Goal: Information Seeking & Learning: Learn about a topic

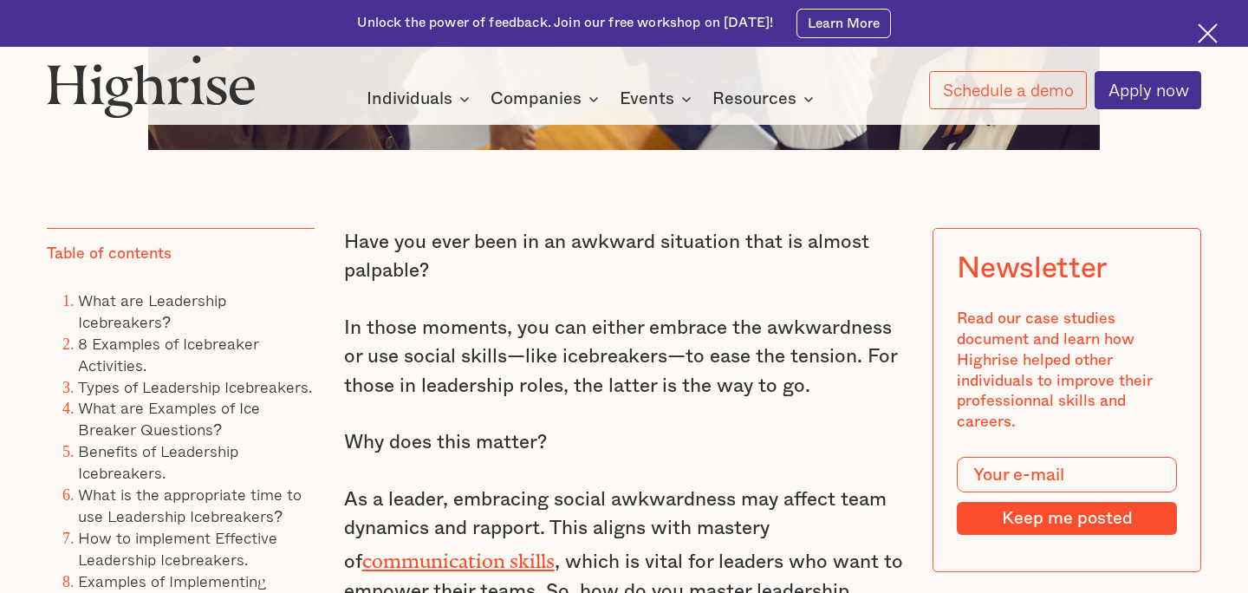
scroll to position [1101, 0]
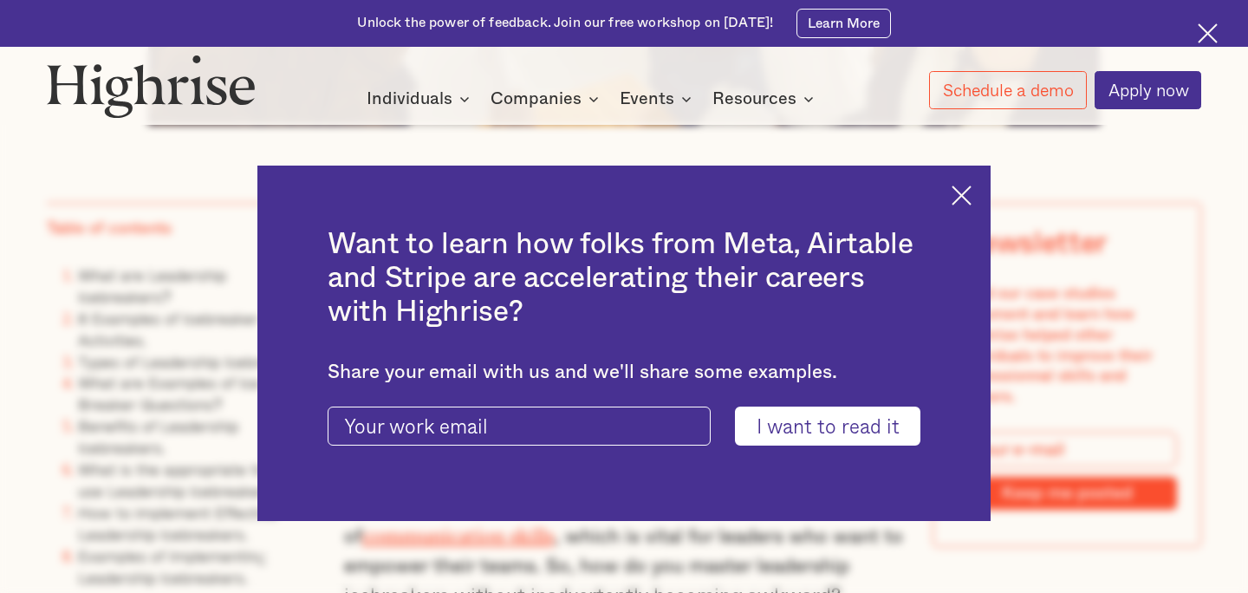
click at [959, 188] on img at bounding box center [961, 195] width 20 height 20
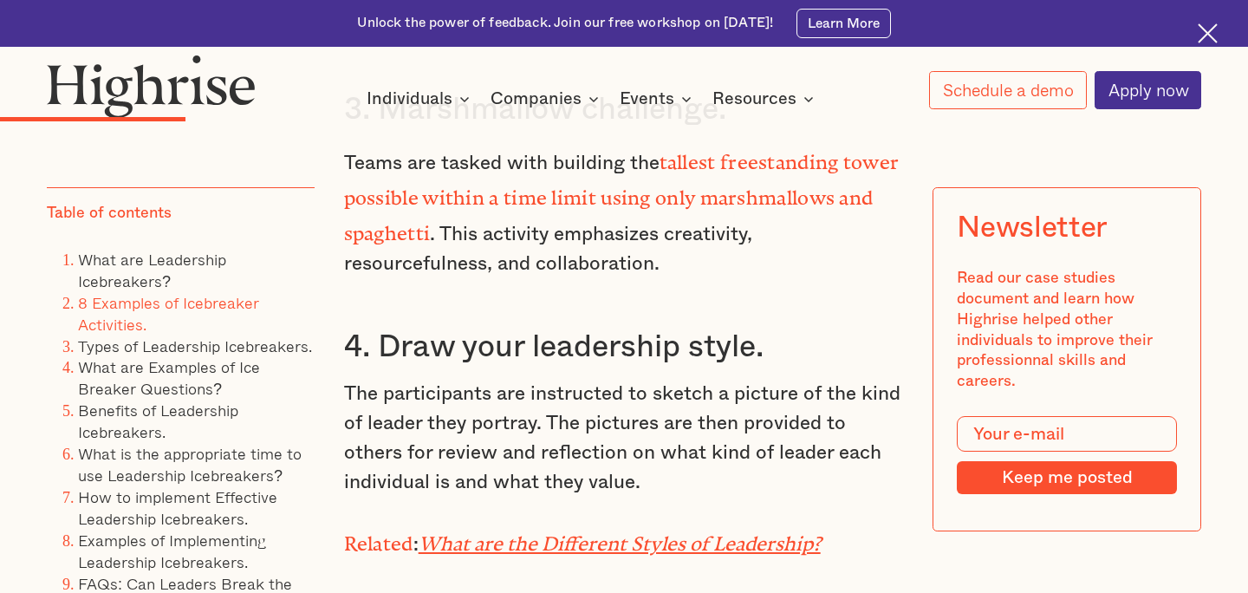
scroll to position [4504, 0]
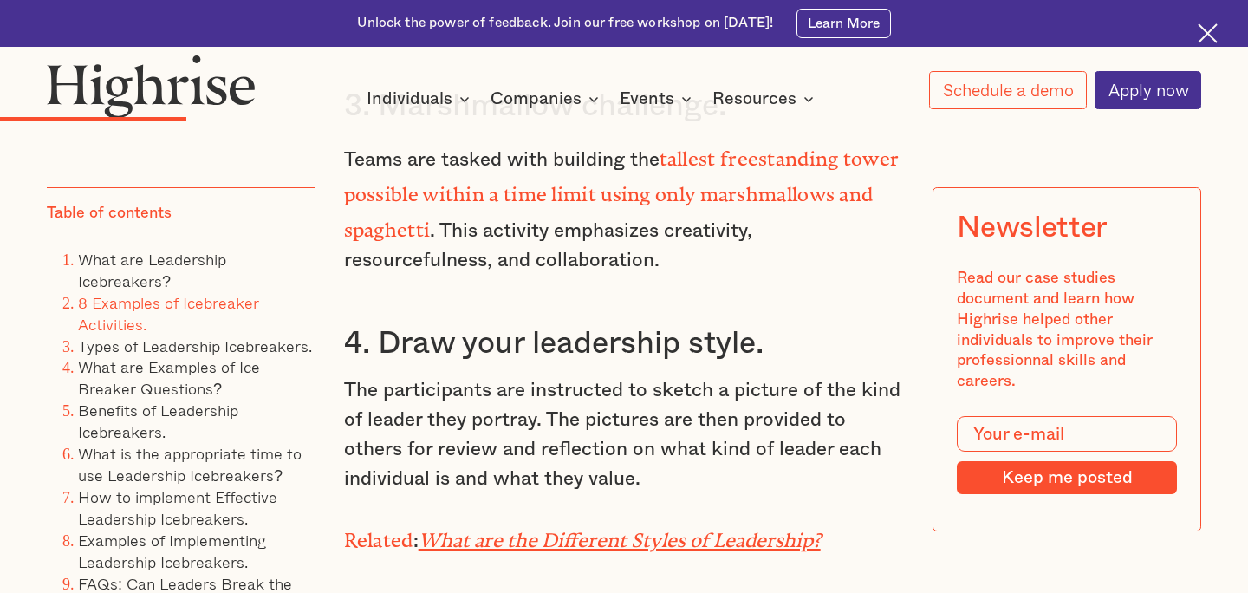
click at [602, 528] on em "What are the Different Styles of Leadership?" at bounding box center [619, 534] width 402 height 13
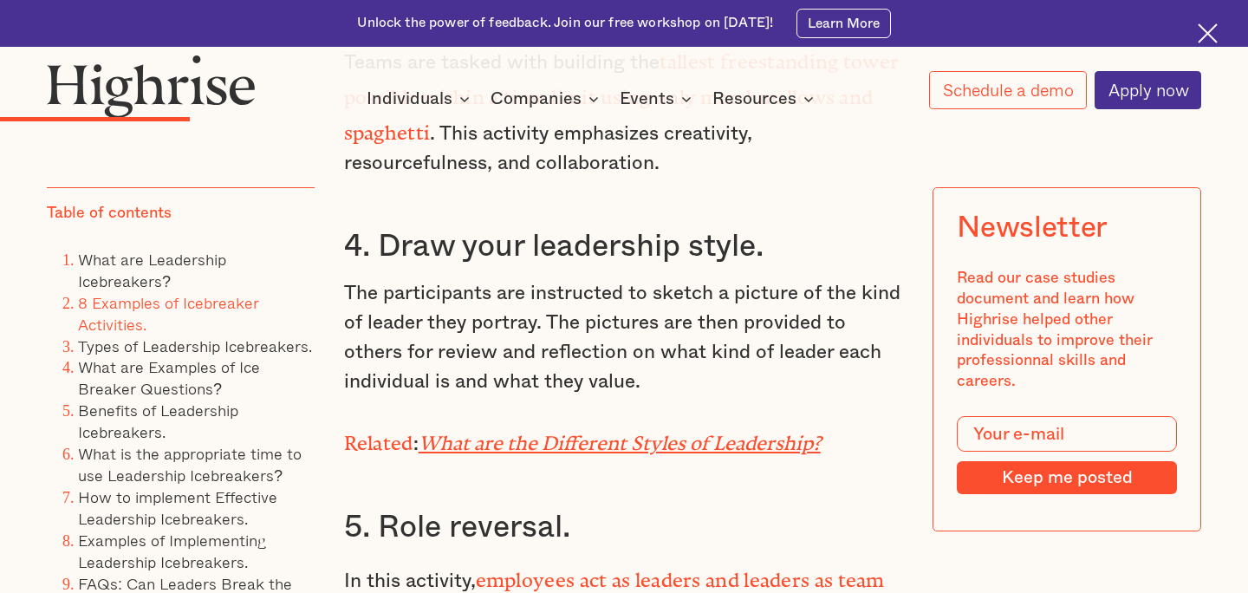
scroll to position [4690, 0]
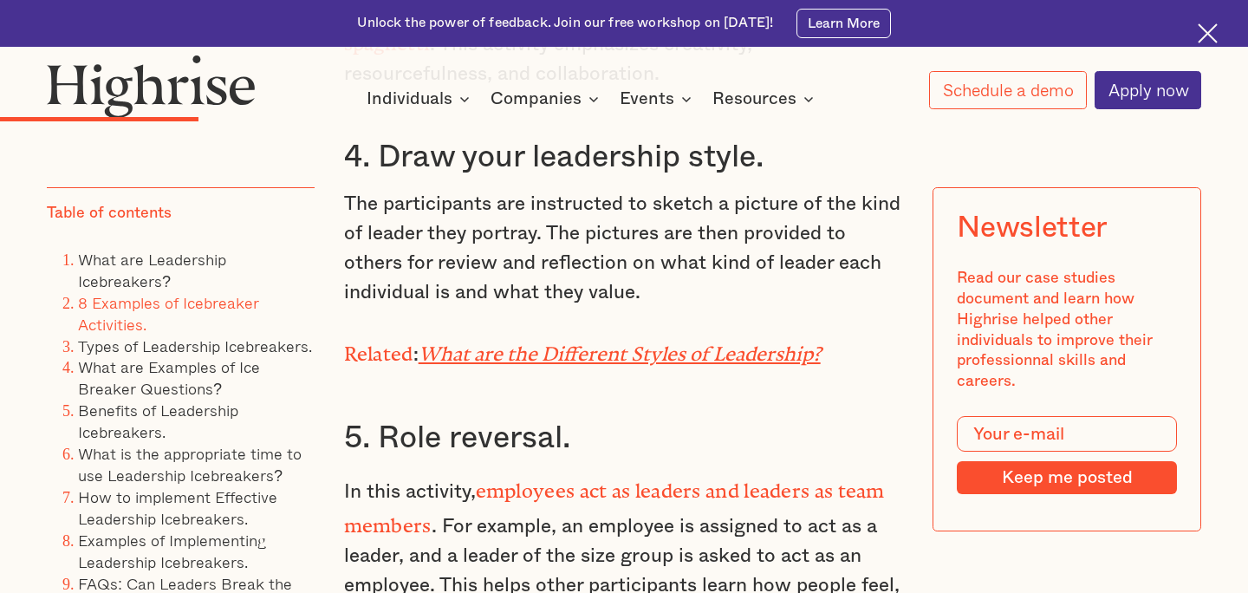
click at [126, 321] on link "8 Examples of Icebreaker Activities." at bounding box center [168, 313] width 181 height 46
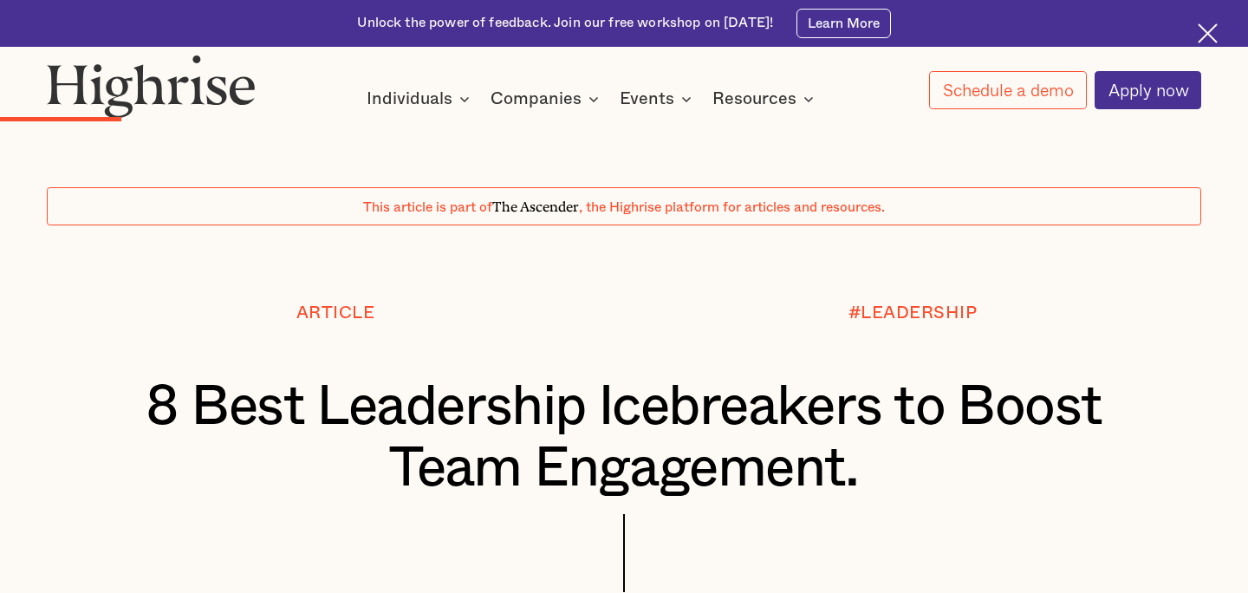
scroll to position [4690, 0]
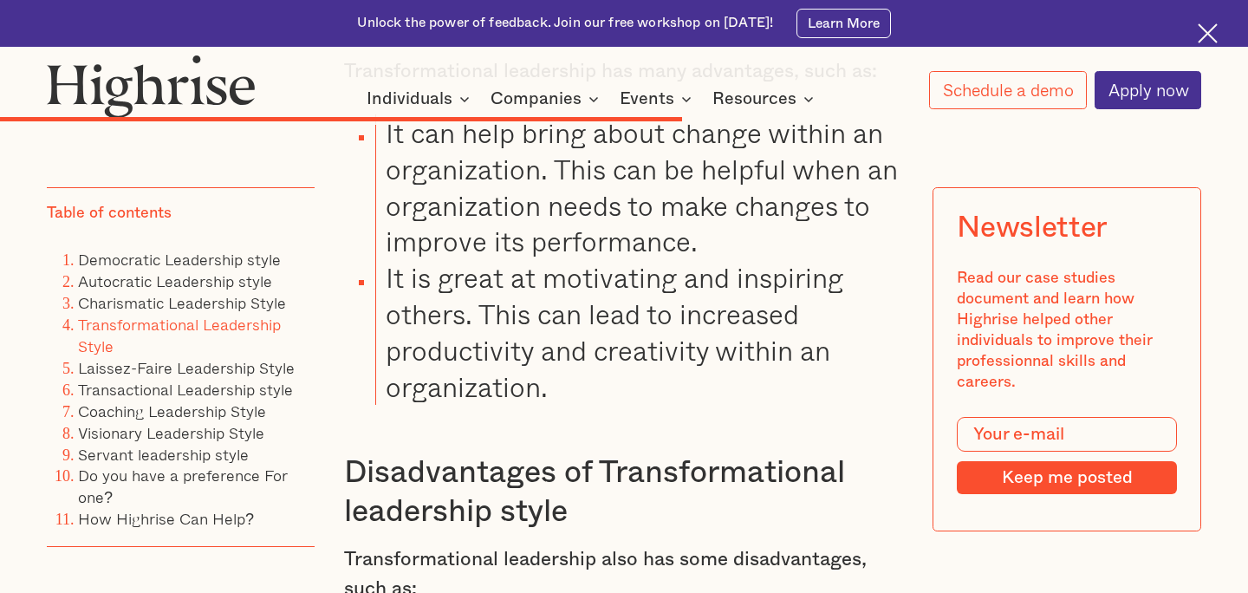
scroll to position [10049, 0]
